Goal: Transaction & Acquisition: Book appointment/travel/reservation

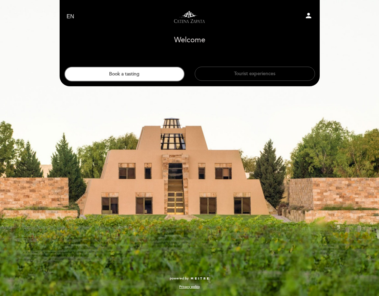
click at [242, 73] on button "Tourist experiences" at bounding box center [255, 74] width 120 height 14
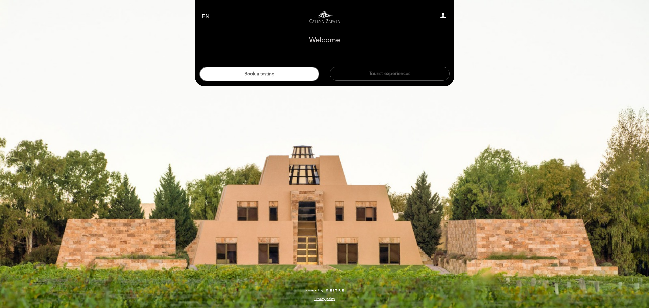
click at [378, 74] on button "Tourist experiences" at bounding box center [390, 74] width 120 height 14
click at [262, 75] on button "Book a tasting" at bounding box center [260, 74] width 120 height 15
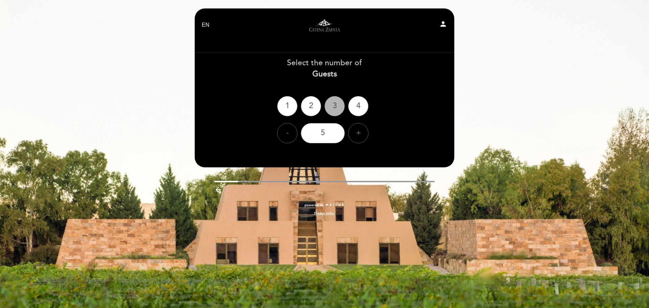
click at [333, 106] on div "3" at bounding box center [335, 106] width 20 height 20
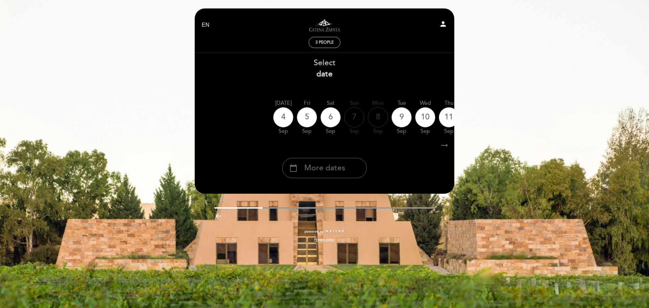
click at [378, 145] on icon "arrow_right_alt" at bounding box center [445, 145] width 10 height 15
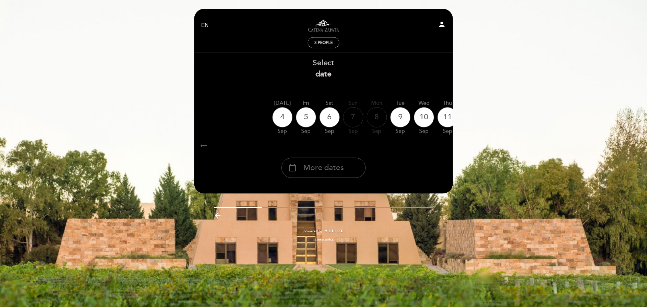
scroll to position [0, 0]
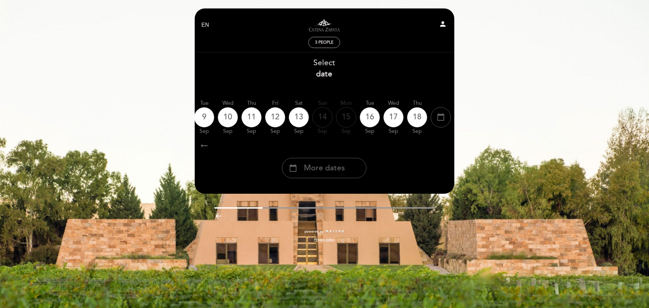
click at [378, 145] on icon "arrow_right_alt" at bounding box center [444, 145] width 10 height 15
click at [354, 168] on div "calendar_today More dates" at bounding box center [324, 168] width 85 height 20
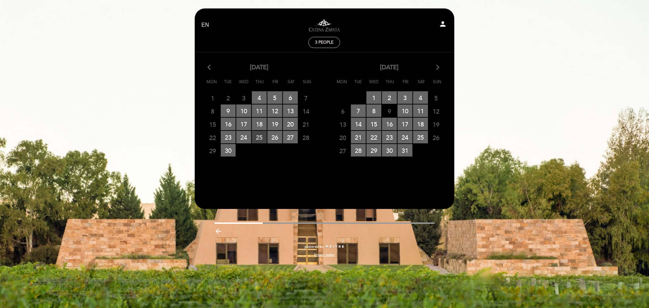
click at [256, 136] on span "25 RESERVATIONS AVAILABLE" at bounding box center [259, 137] width 15 height 13
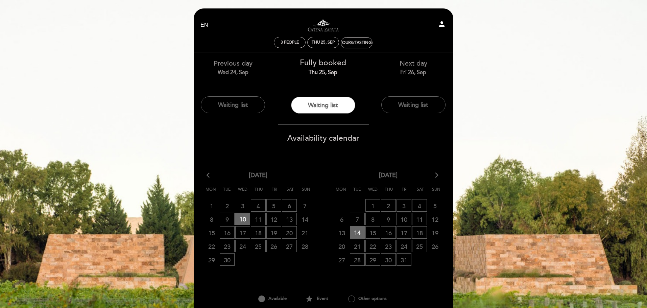
scroll to position [34, 0]
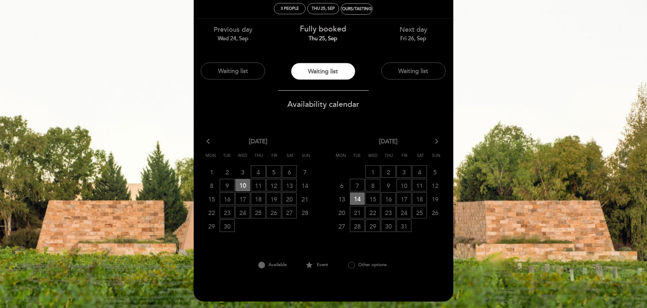
click at [378, 31] on div "Next day Fri 26, Sep" at bounding box center [413, 33] width 80 height 17
click at [273, 211] on span "26 WAITING LIST" at bounding box center [274, 212] width 15 height 13
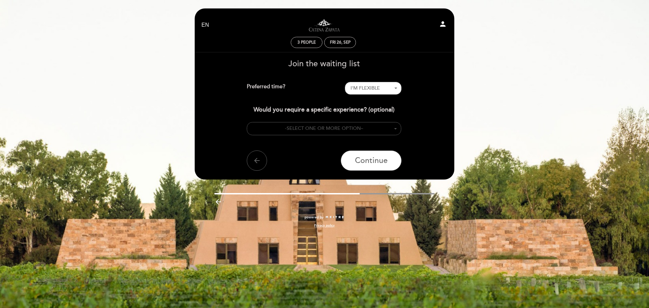
click at [378, 127] on button "- SELECT ONE OR MORE OPTION –" at bounding box center [324, 128] width 155 height 13
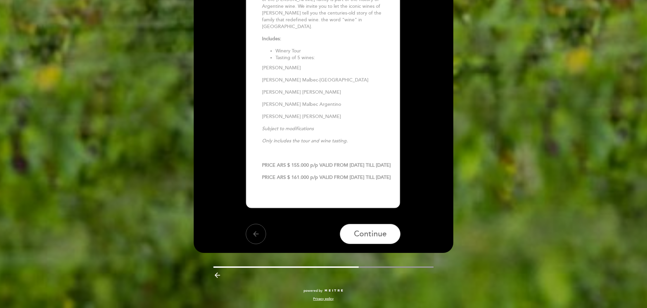
scroll to position [1218, 0]
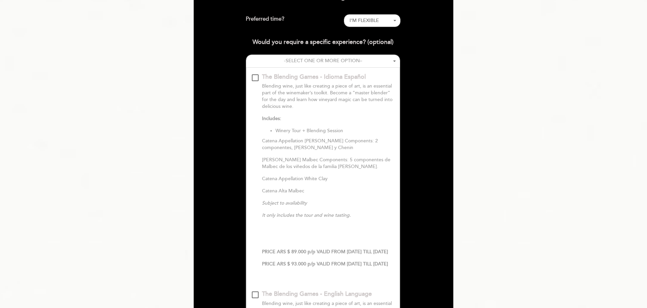
scroll to position [0, 0]
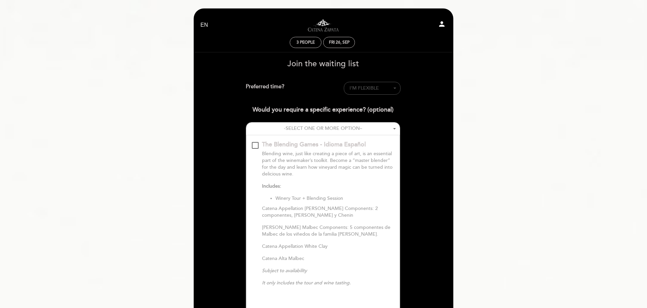
click at [378, 88] on span "I'M FLEXIBLE" at bounding box center [372, 88] width 45 height 7
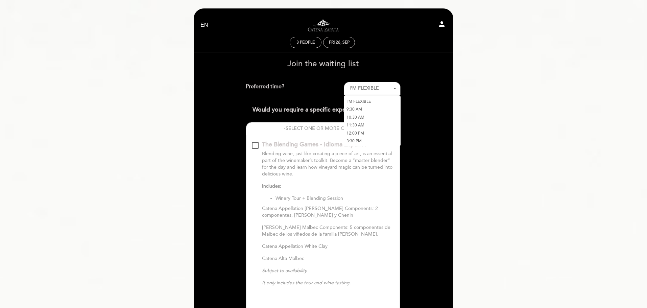
click at [358, 133] on link "12:00 PM" at bounding box center [372, 133] width 57 height 8
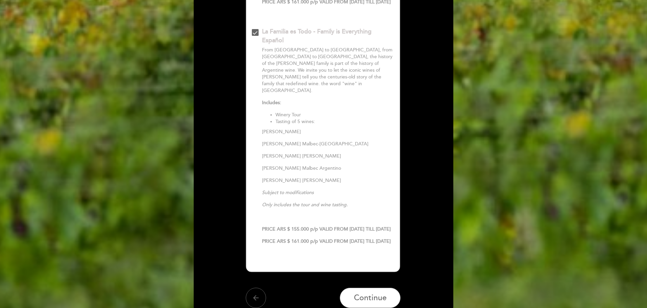
scroll to position [1302, 0]
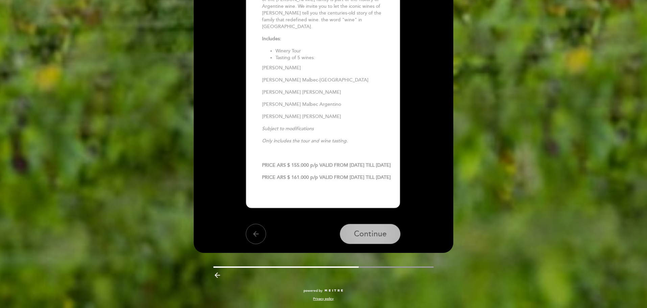
click at [368, 234] on span "Continue" at bounding box center [370, 233] width 33 height 9
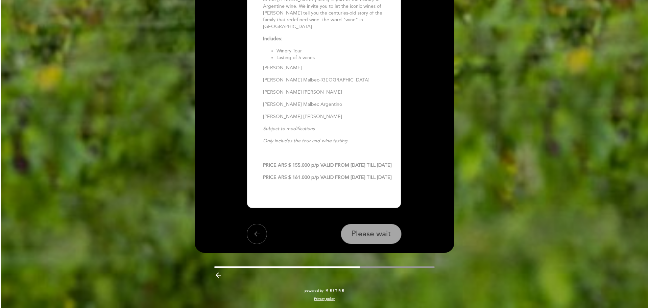
scroll to position [0, 0]
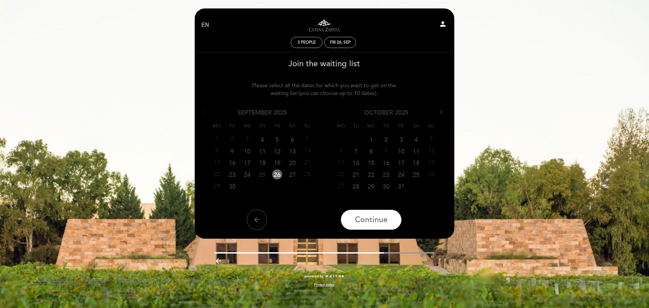
click at [260, 175] on link "25" at bounding box center [262, 174] width 13 height 10
click at [375, 219] on span "Continue" at bounding box center [371, 219] width 33 height 9
click at [246, 174] on link "24" at bounding box center [247, 174] width 13 height 10
click at [373, 217] on span "Please wait" at bounding box center [366, 219] width 40 height 9
